Goal: Obtain resource: Obtain resource

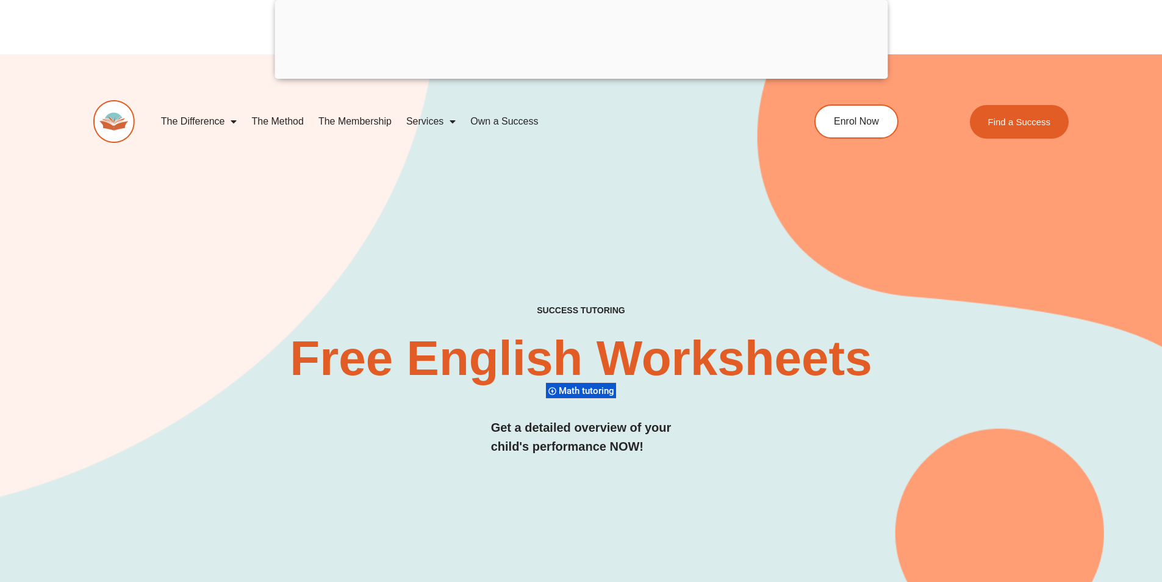
click at [427, 124] on link "Services" at bounding box center [431, 121] width 64 height 28
click at [428, 124] on link "Services" at bounding box center [431, 121] width 64 height 28
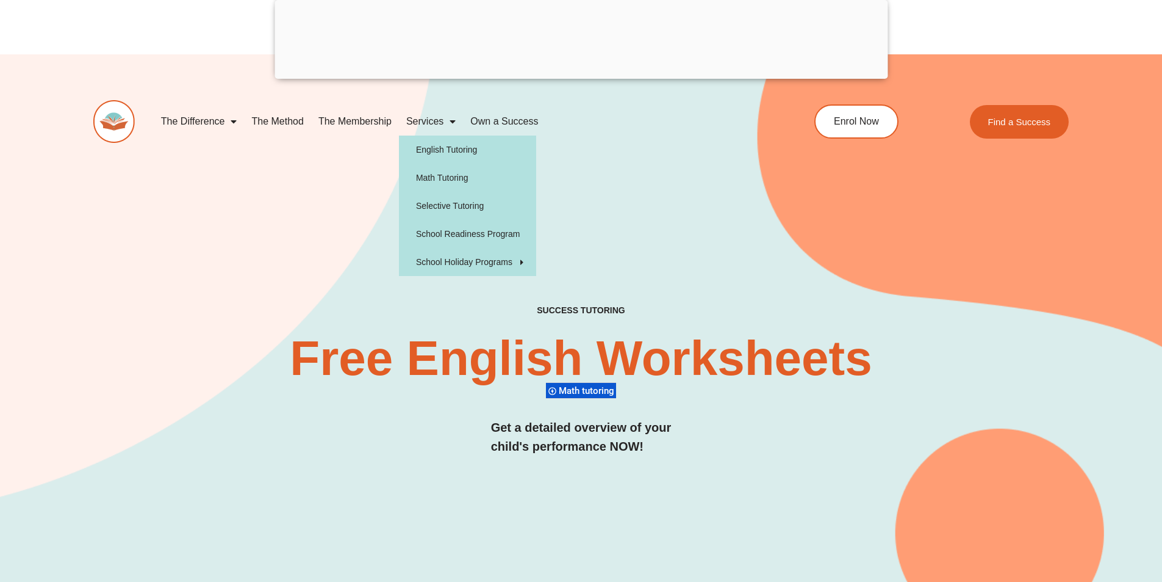
click at [367, 183] on div "SUCCESS TUTORING​ Free English Worksheets​ Math tutoring Get a detailed overvie…" at bounding box center [581, 345] width 976 height 583
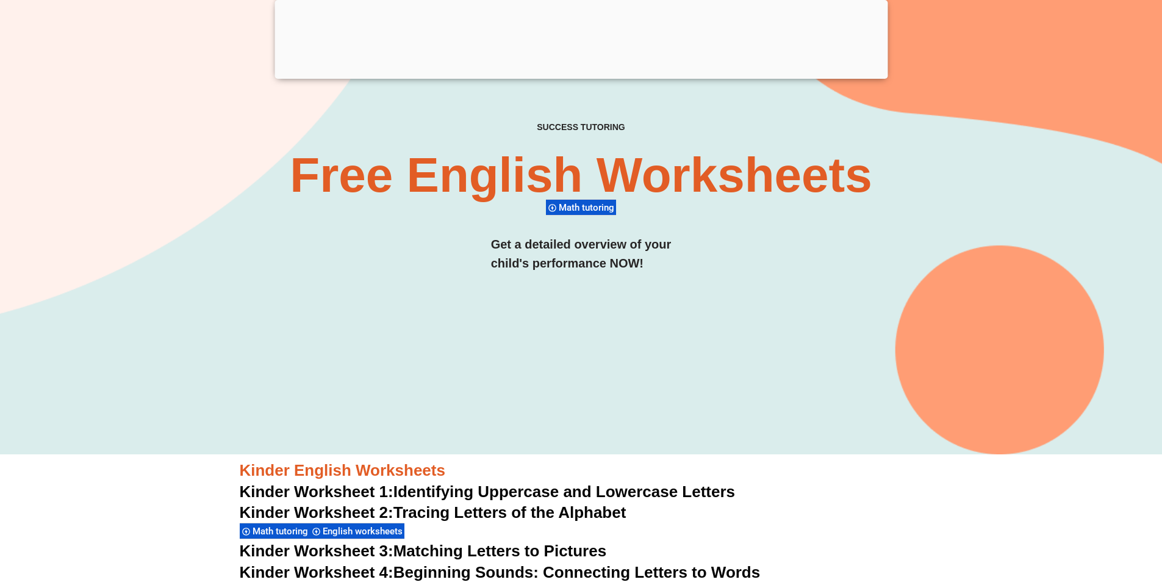
click at [574, 76] on div at bounding box center [581, 76] width 613 height 0
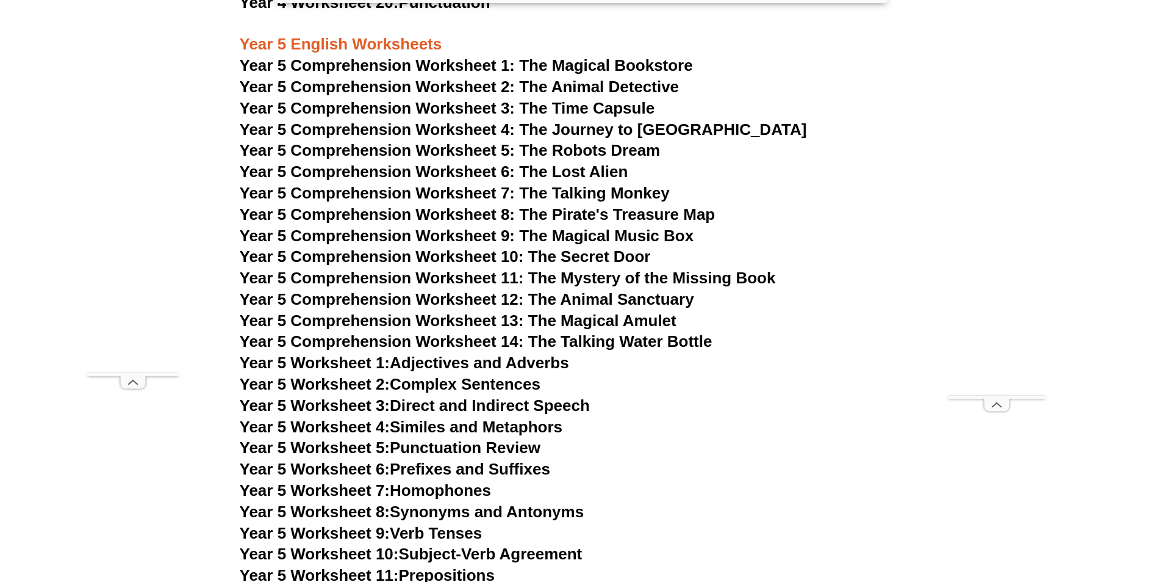
scroll to position [5477, 0]
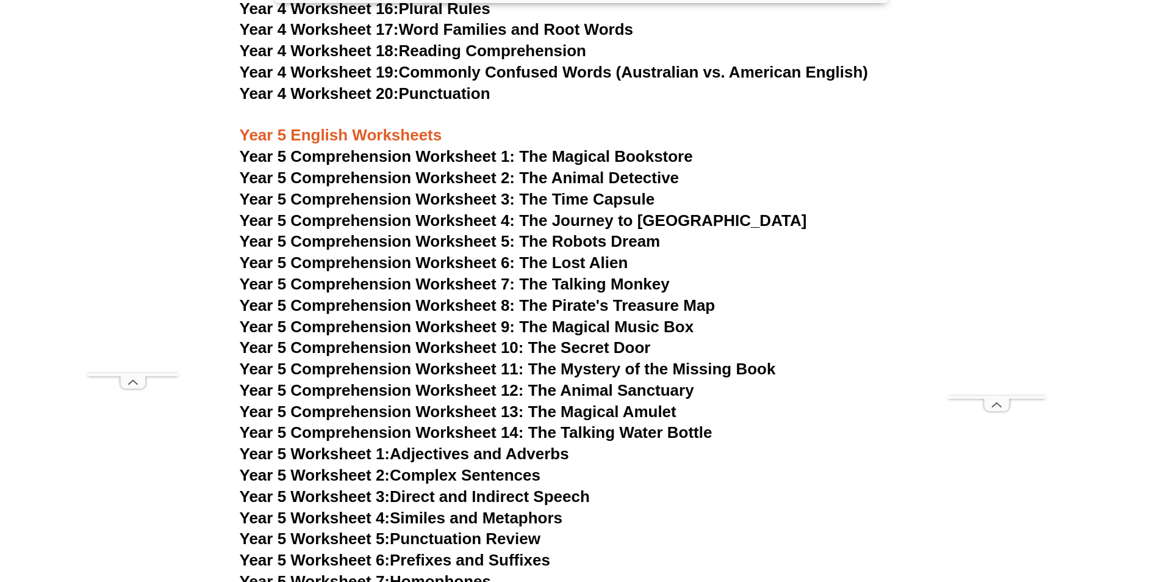
click at [611, 159] on span "Year 5 Comprehension Worksheet 1: The Magical Bookstore" at bounding box center [466, 156] width 453 height 18
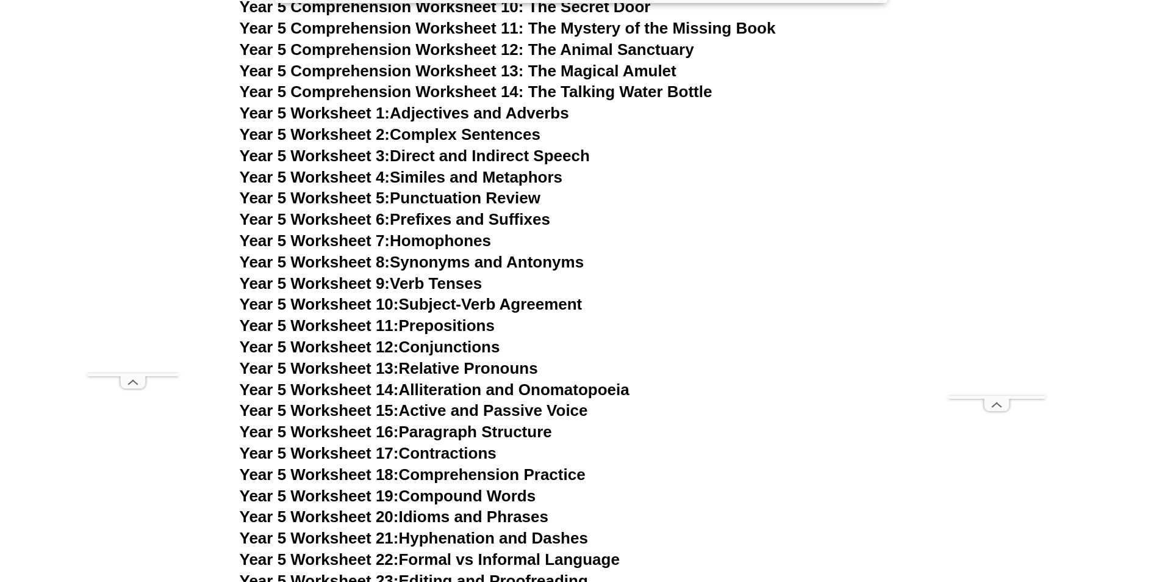
scroll to position [5904, 0]
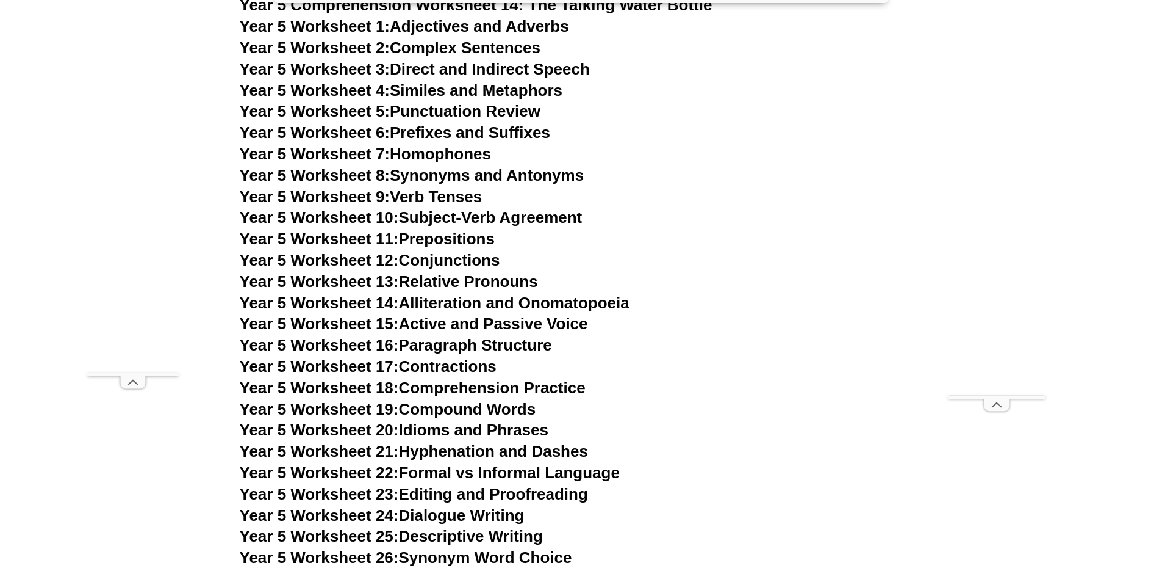
click at [481, 179] on link "Year 5 Worksheet 8: Synonyms and Antonyms" at bounding box center [412, 175] width 345 height 18
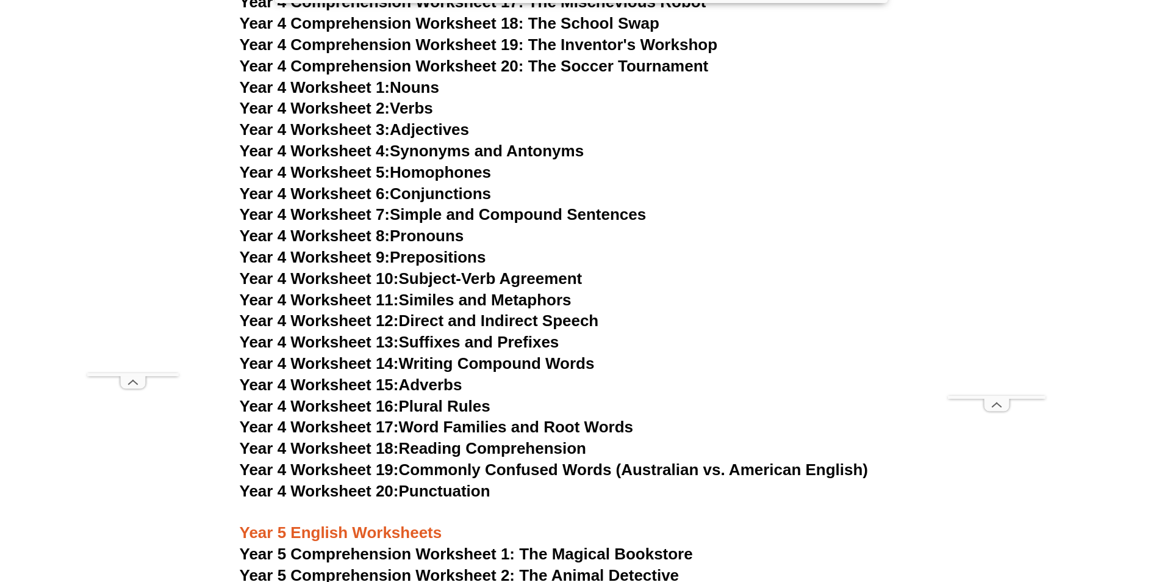
scroll to position [5050, 0]
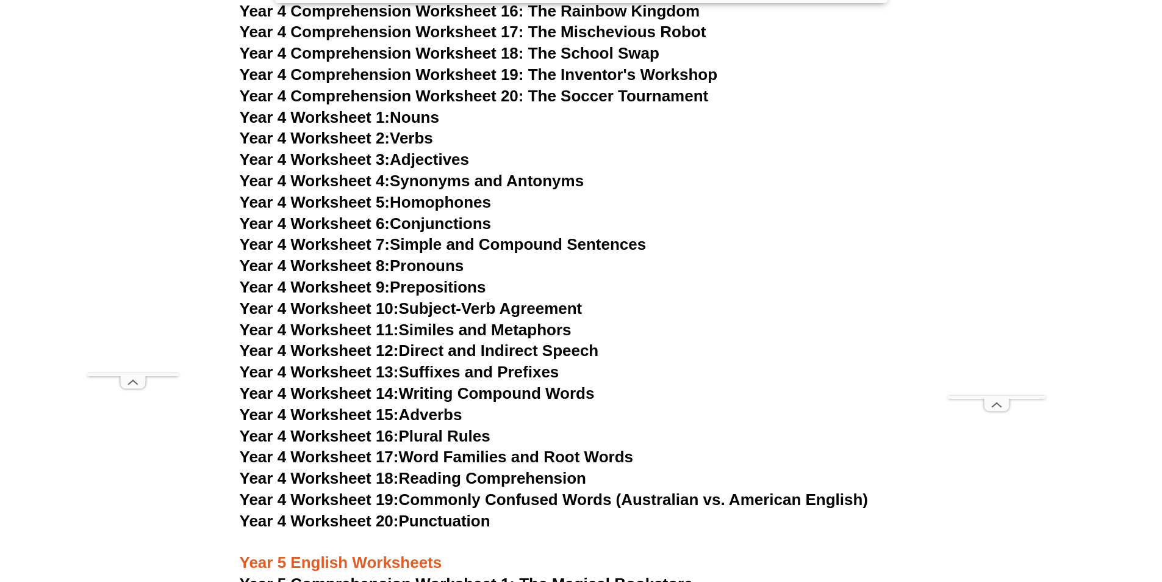
click at [443, 221] on link "Year 4 Worksheet 6: Conjunctions" at bounding box center [366, 223] width 252 height 18
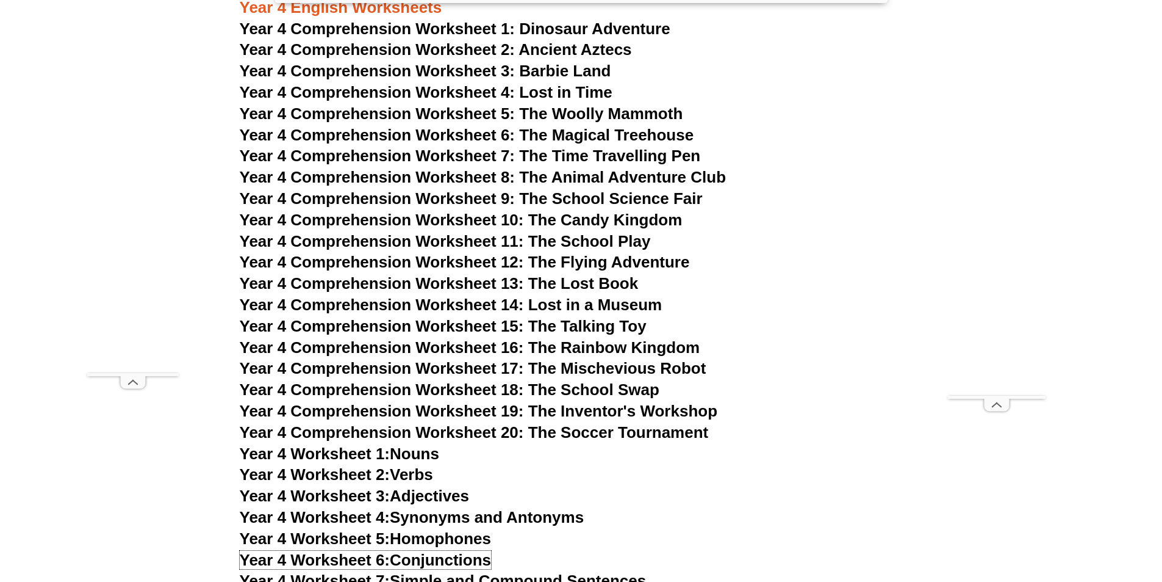
scroll to position [4684, 0]
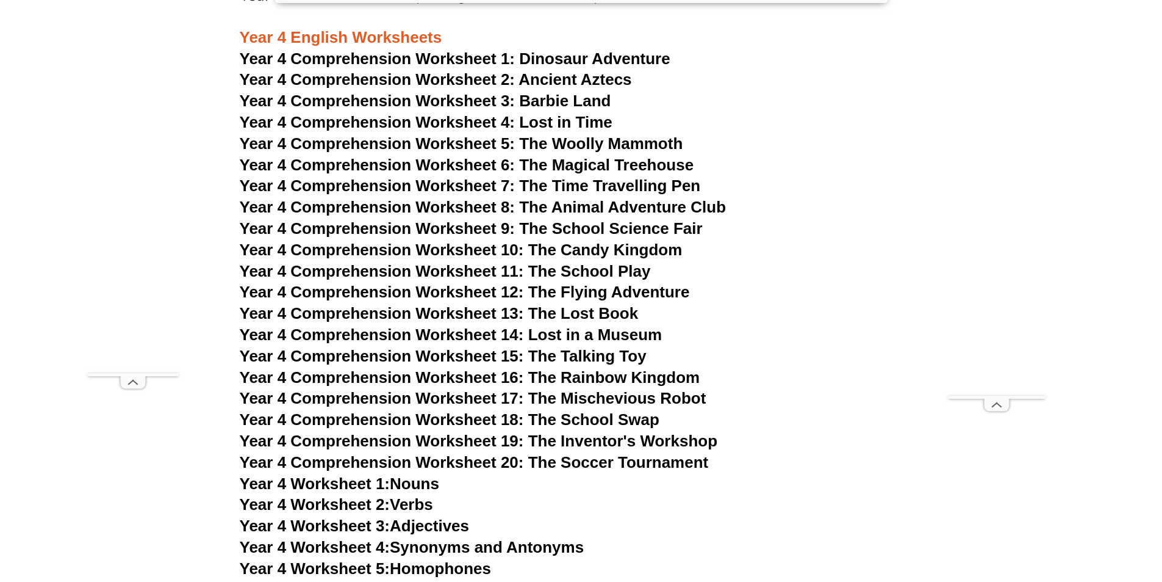
click at [614, 328] on span "Year 4 Comprehension Worksheet 14: Lost in a Museum" at bounding box center [451, 334] width 423 height 18
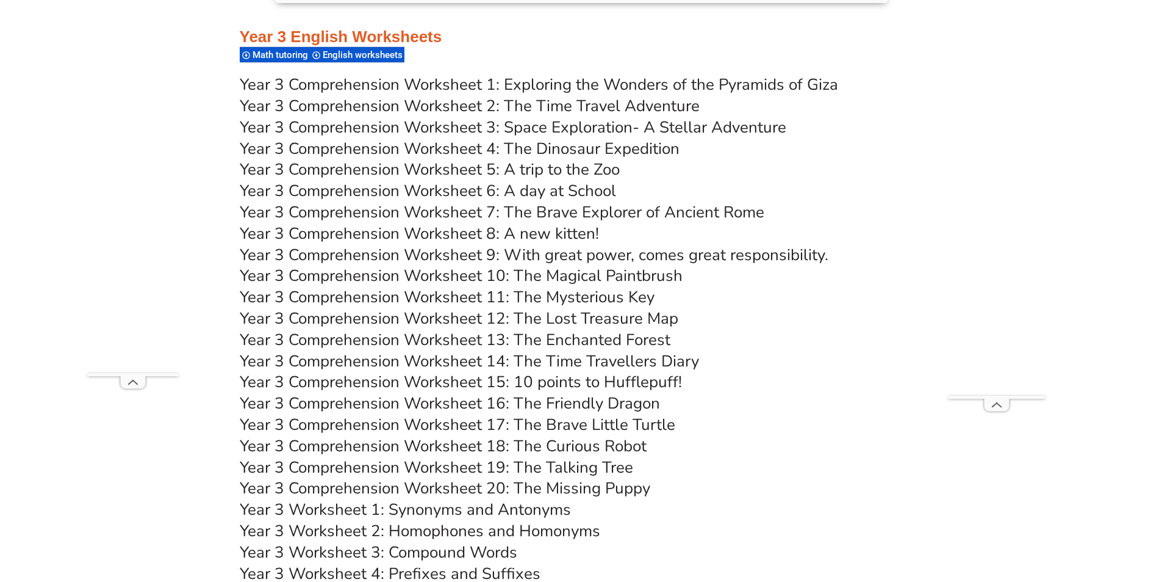
scroll to position [3769, 0]
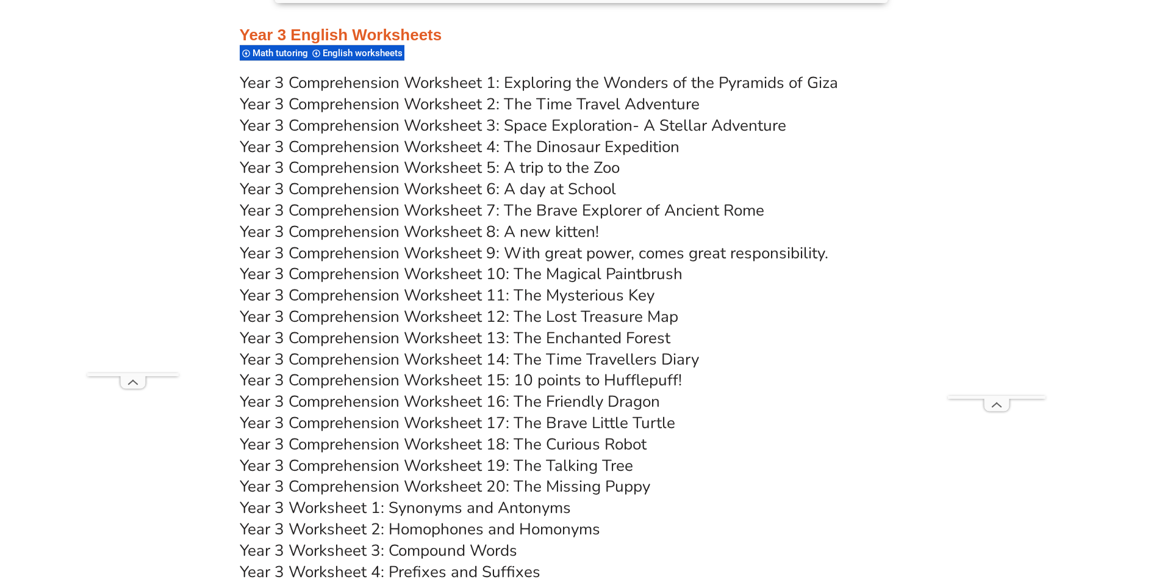
click at [604, 449] on link "Year 3 Comprehension Worksheet 18: The Curious Robot" at bounding box center [443, 443] width 407 height 21
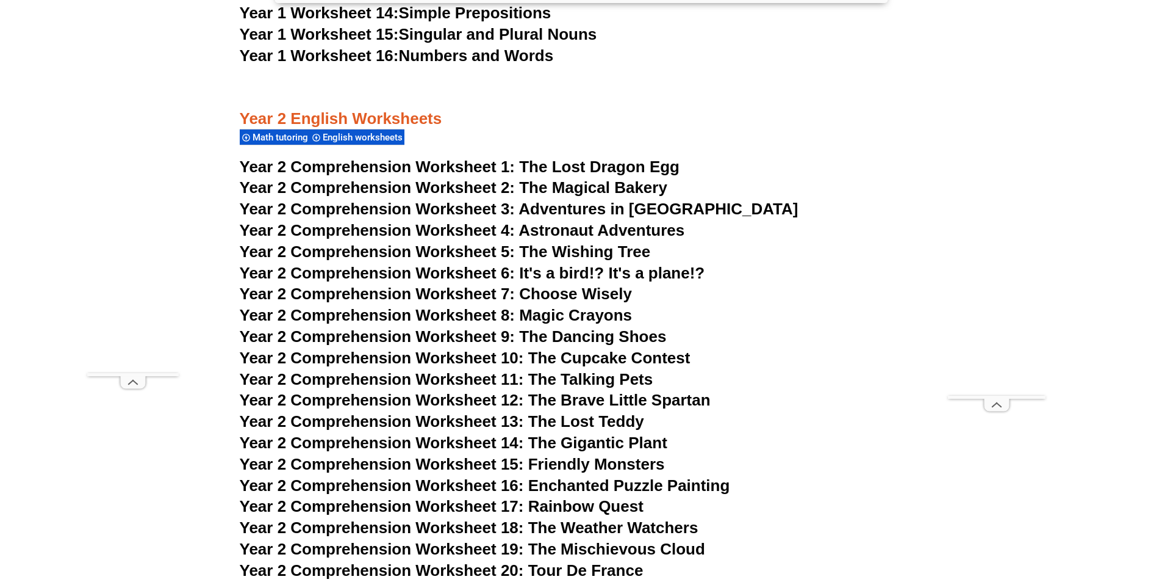
scroll to position [2731, 0]
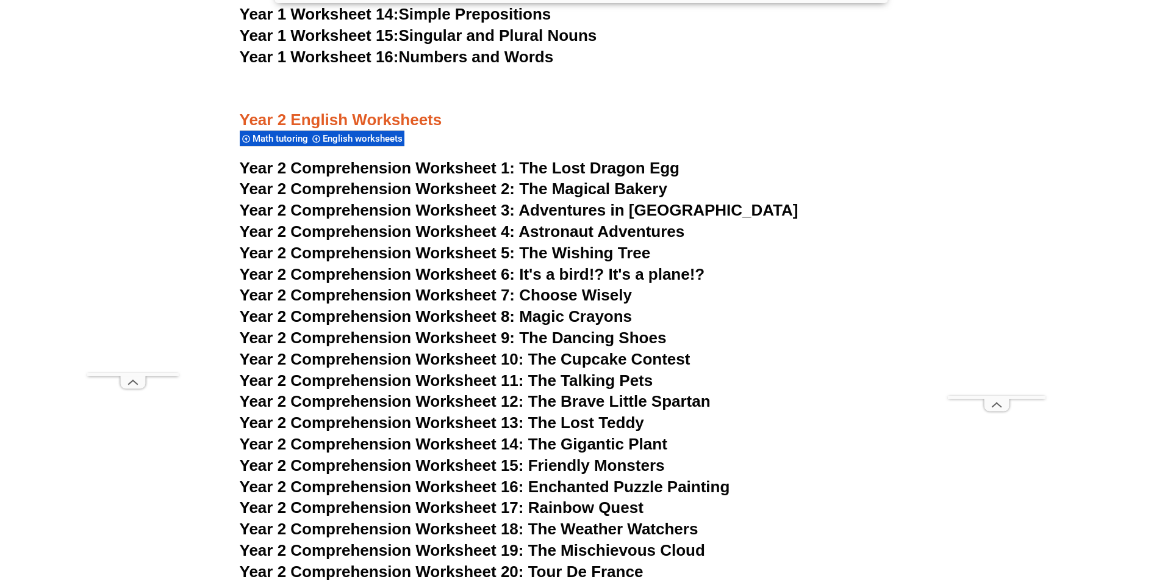
click at [619, 382] on span "Year 2 Comprehension Worksheet 11: The Talking Pets" at bounding box center [447, 380] width 414 height 18
